Goal: Transaction & Acquisition: Purchase product/service

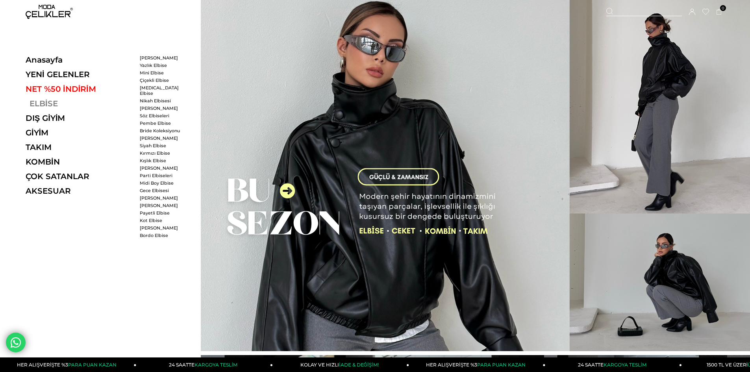
click at [44, 103] on link "ELBİSE" at bounding box center [80, 103] width 108 height 9
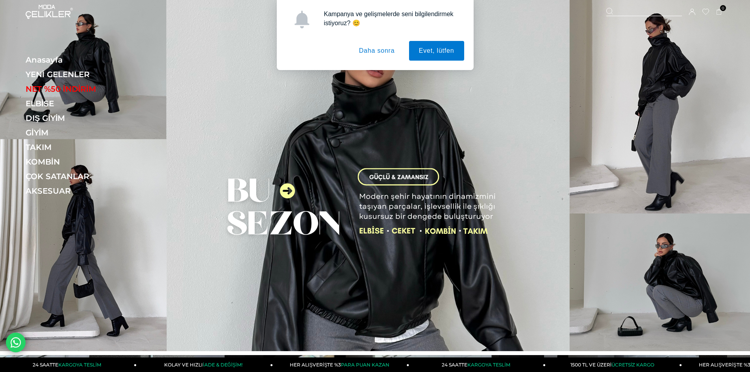
click at [391, 52] on button "Daha sonra" at bounding box center [377, 51] width 56 height 20
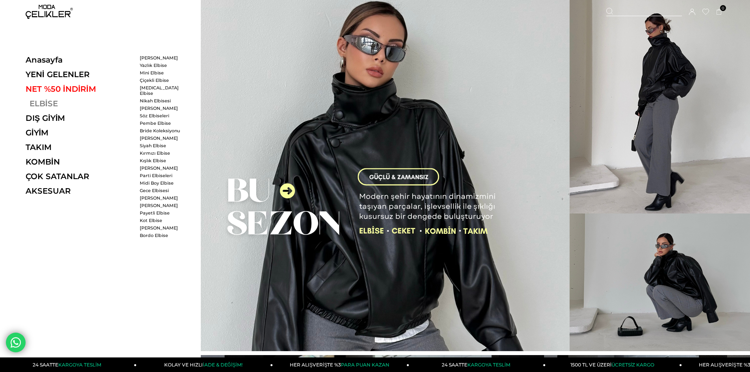
click at [37, 105] on link "ELBİSE" at bounding box center [80, 103] width 108 height 9
click at [149, 57] on link "[PERSON_NAME]" at bounding box center [162, 58] width 45 height 6
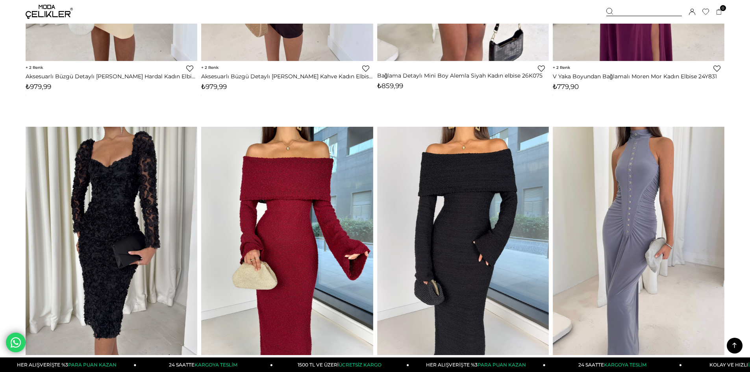
scroll to position [3940, 0]
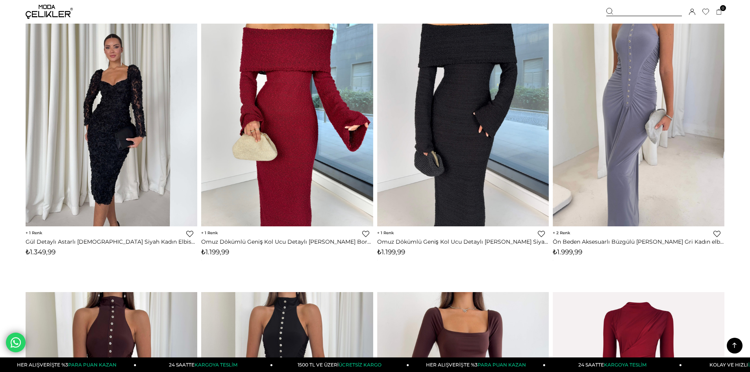
click at [104, 149] on img at bounding box center [112, 112] width 172 height 229
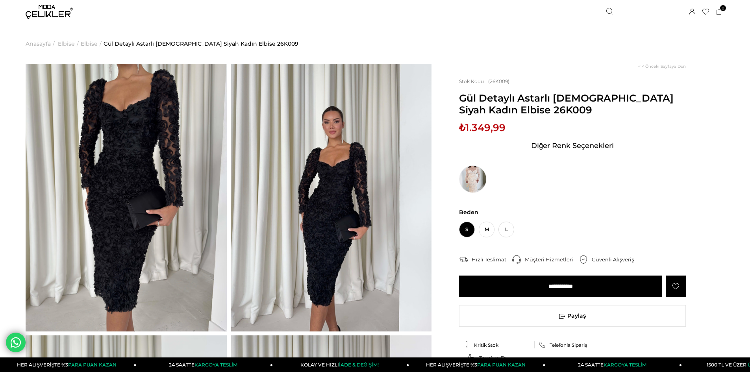
click at [187, 172] on img at bounding box center [126, 198] width 201 height 268
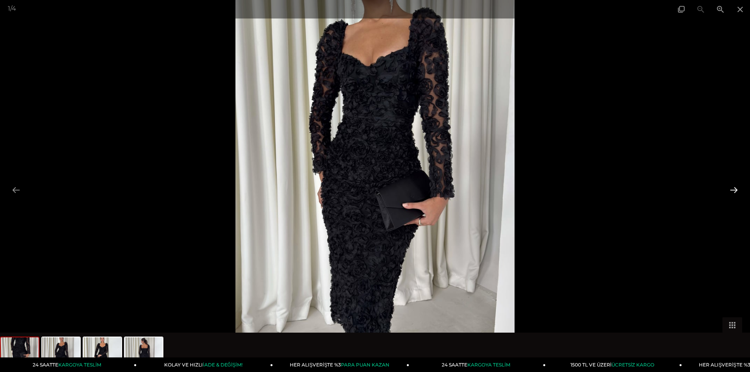
click at [733, 190] on button at bounding box center [734, 189] width 17 height 15
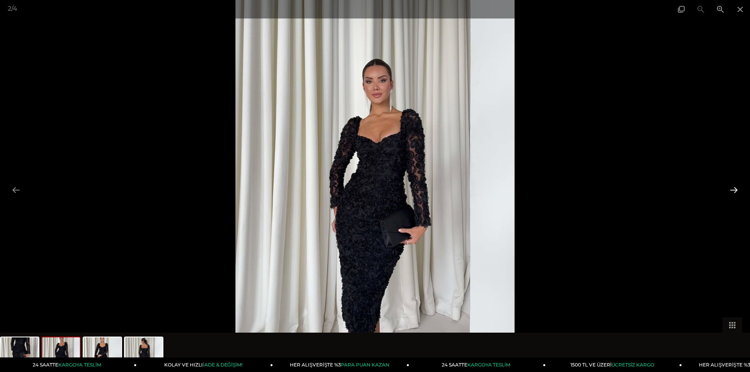
click at [733, 190] on button at bounding box center [734, 189] width 17 height 15
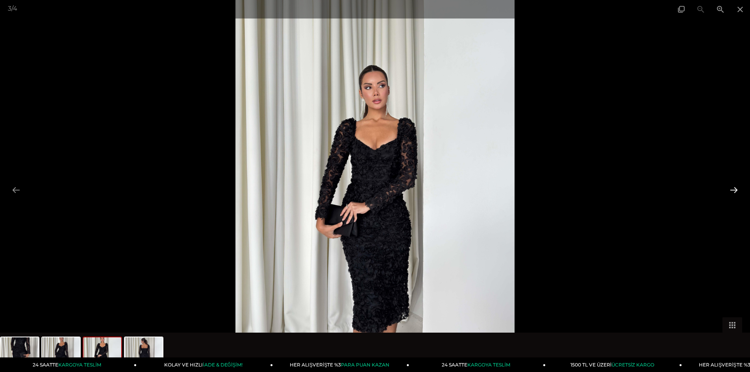
click at [733, 190] on button at bounding box center [734, 189] width 17 height 15
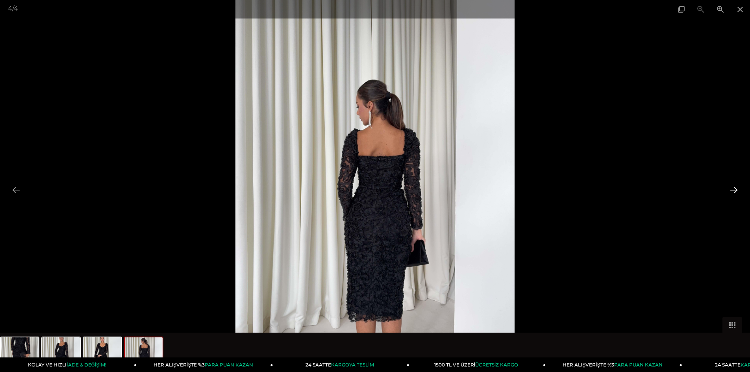
click at [733, 190] on button at bounding box center [734, 189] width 17 height 15
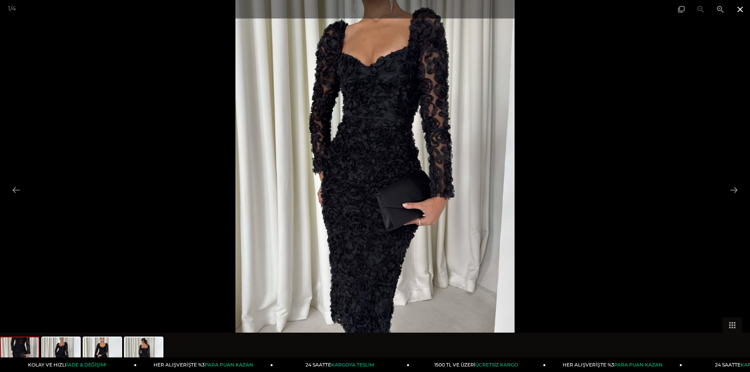
click at [741, 10] on span at bounding box center [741, 9] width 20 height 19
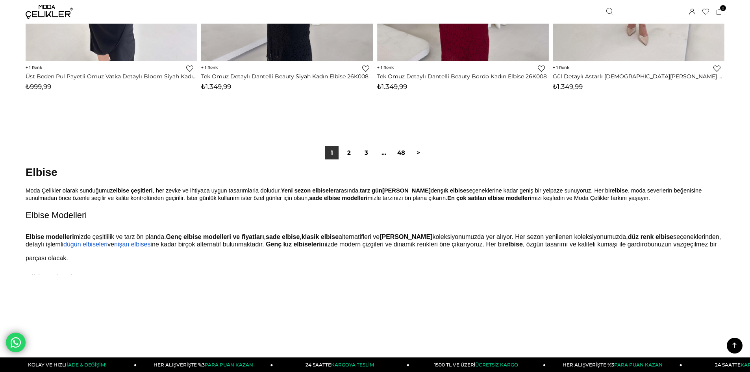
scroll to position [5829, 0]
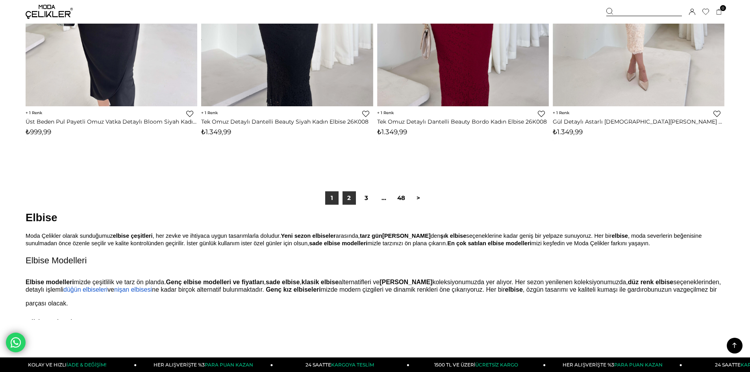
click at [351, 198] on link "2" at bounding box center [349, 197] width 13 height 13
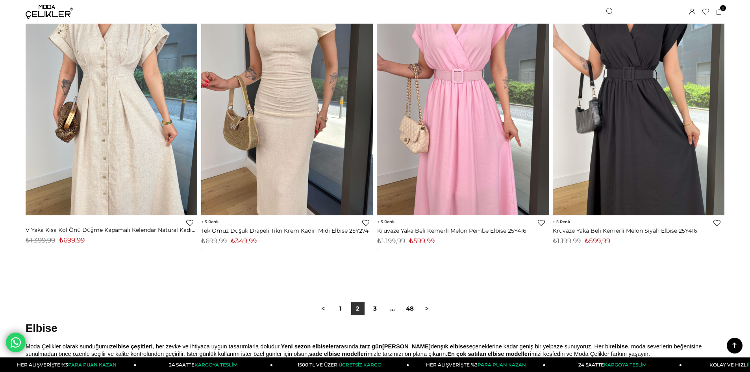
scroll to position [5803, 0]
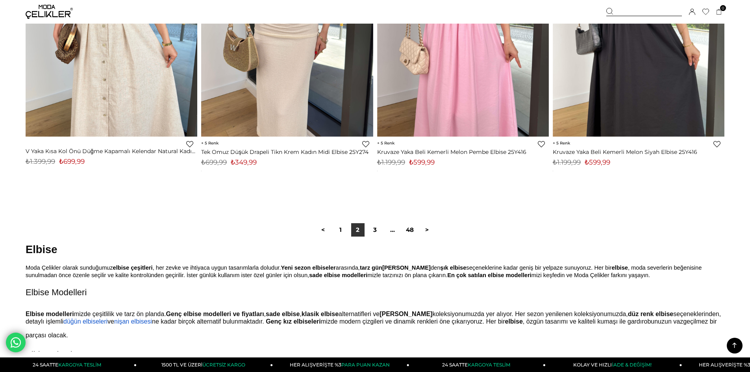
click at [379, 232] on link "3" at bounding box center [375, 229] width 13 height 13
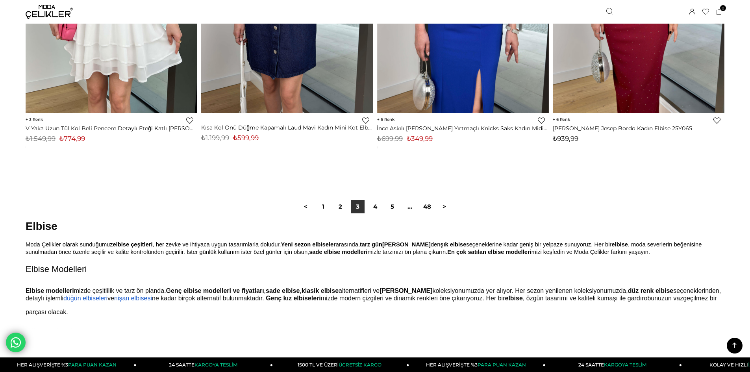
scroll to position [5949, 0]
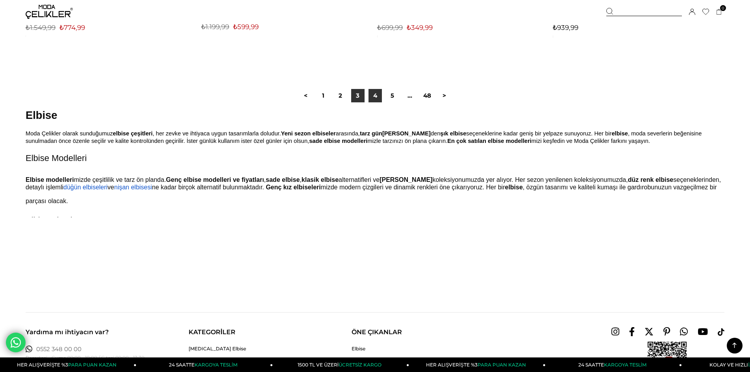
click at [379, 93] on link "4" at bounding box center [375, 95] width 13 height 13
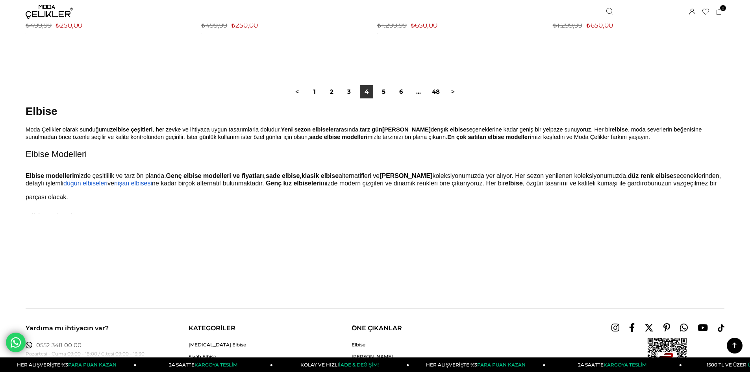
scroll to position [5949, 0]
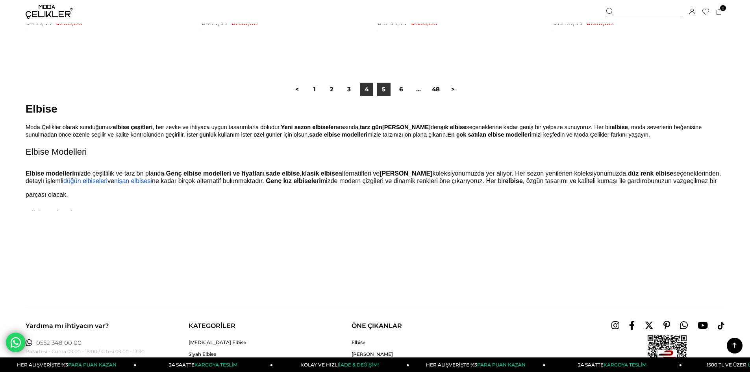
click at [386, 88] on link "5" at bounding box center [383, 89] width 13 height 13
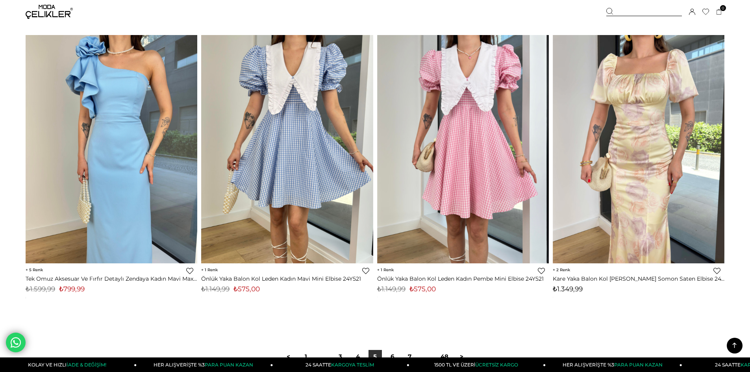
scroll to position [5712, 0]
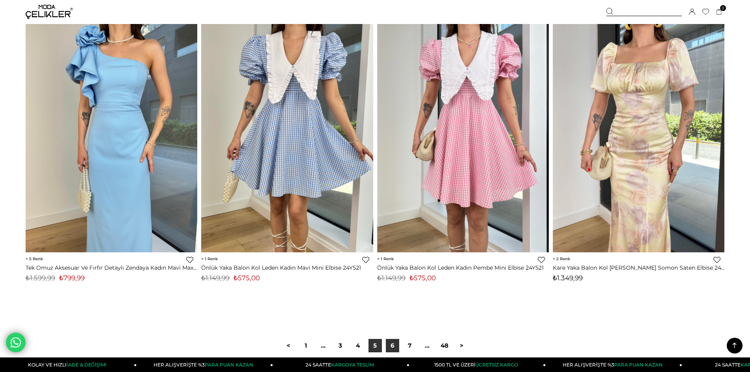
click at [391, 342] on link "6" at bounding box center [392, 345] width 13 height 13
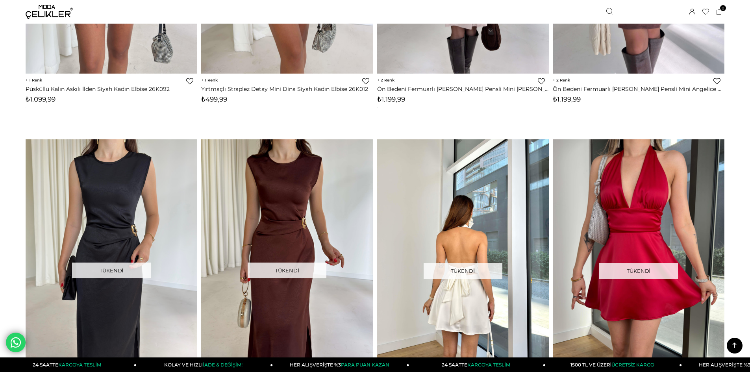
scroll to position [5515, 0]
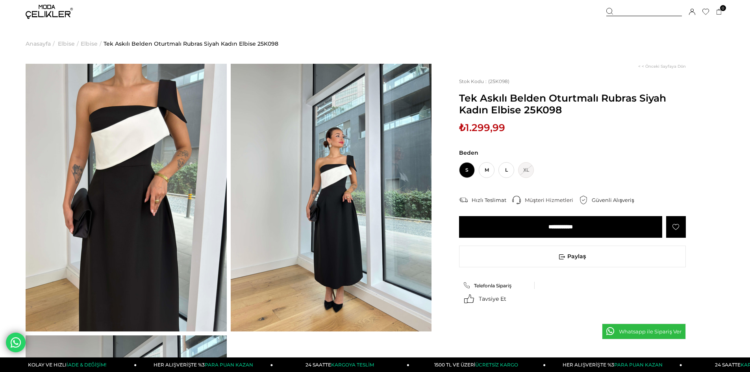
click at [373, 184] on img at bounding box center [331, 198] width 201 height 268
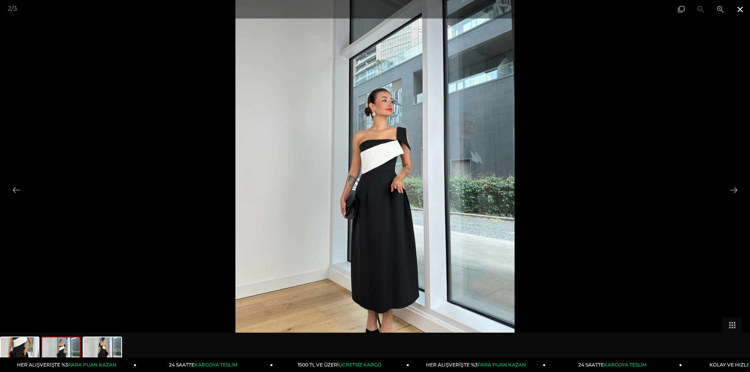
click at [745, 6] on span at bounding box center [741, 9] width 20 height 19
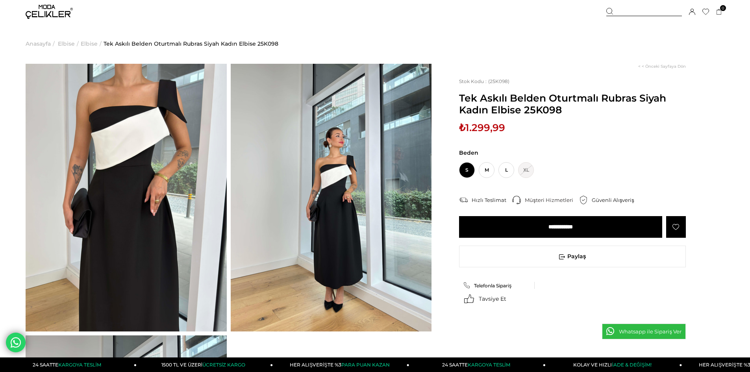
click at [61, 17] on img at bounding box center [49, 12] width 47 height 14
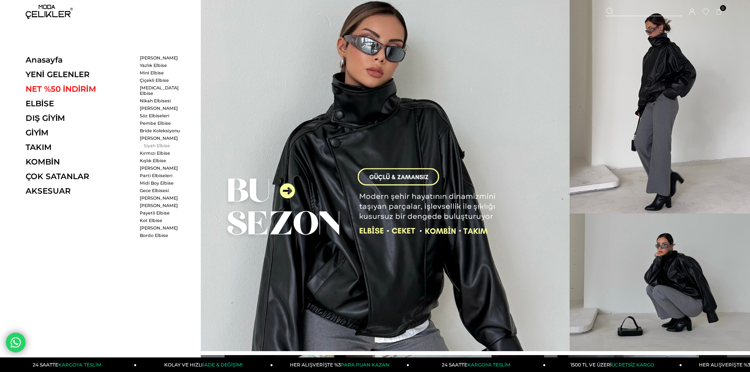
click at [158, 143] on link "Siyah Elbise" at bounding box center [162, 146] width 45 height 6
